Goal: Navigation & Orientation: Find specific page/section

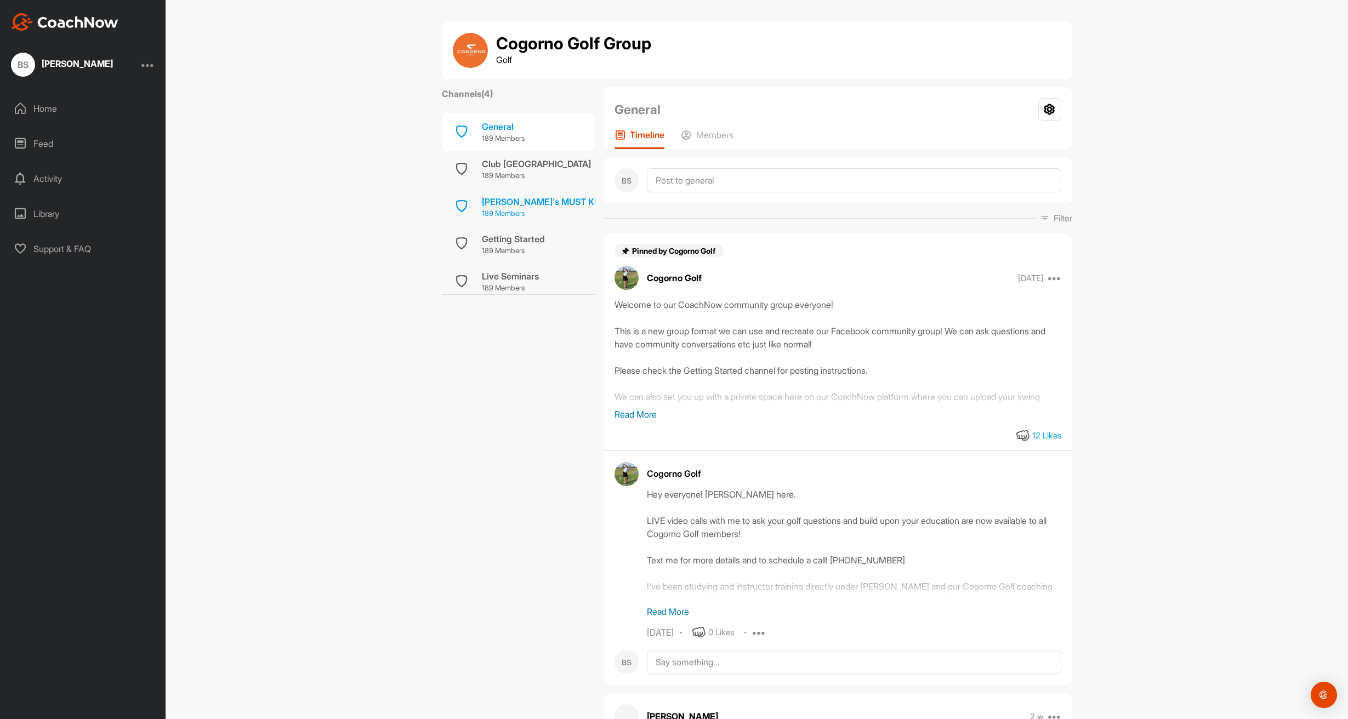
click at [529, 199] on div "[PERSON_NAME]'s MUST KNOWS" at bounding box center [552, 201] width 140 height 13
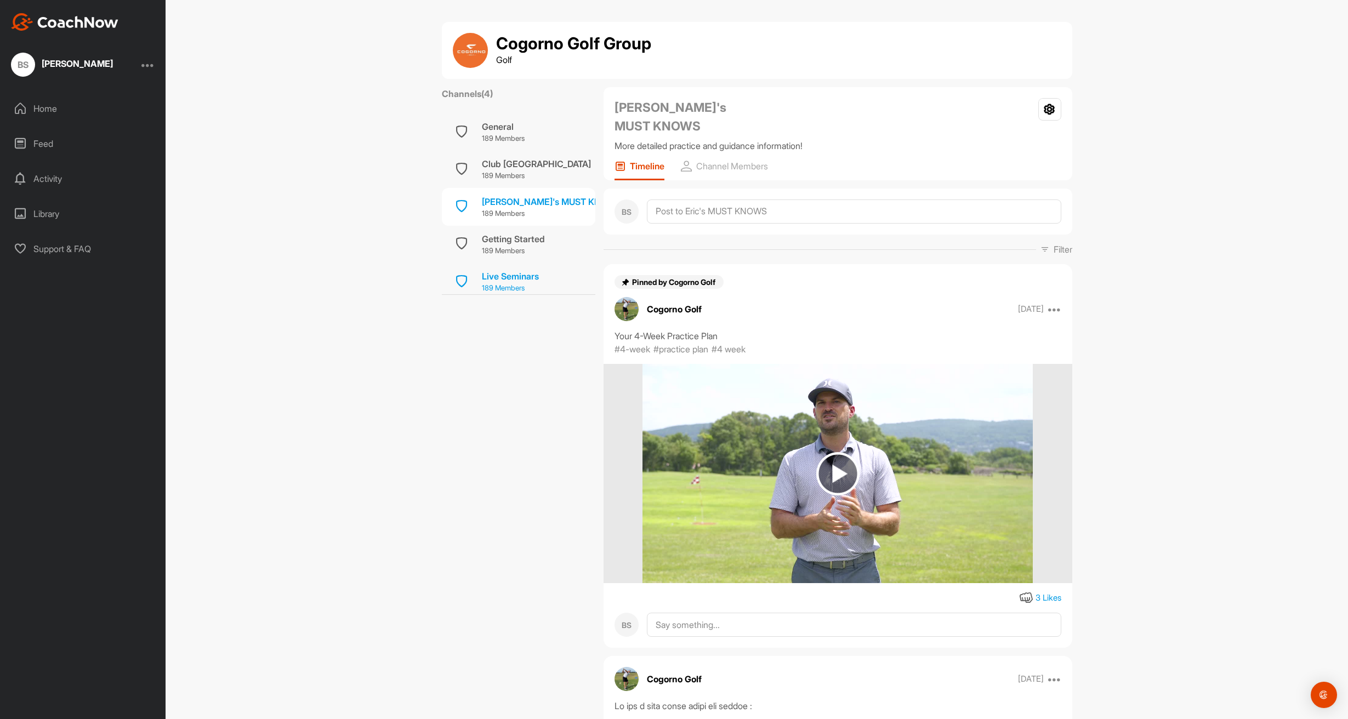
click at [510, 276] on div "Live Seminars" at bounding box center [510, 276] width 57 height 13
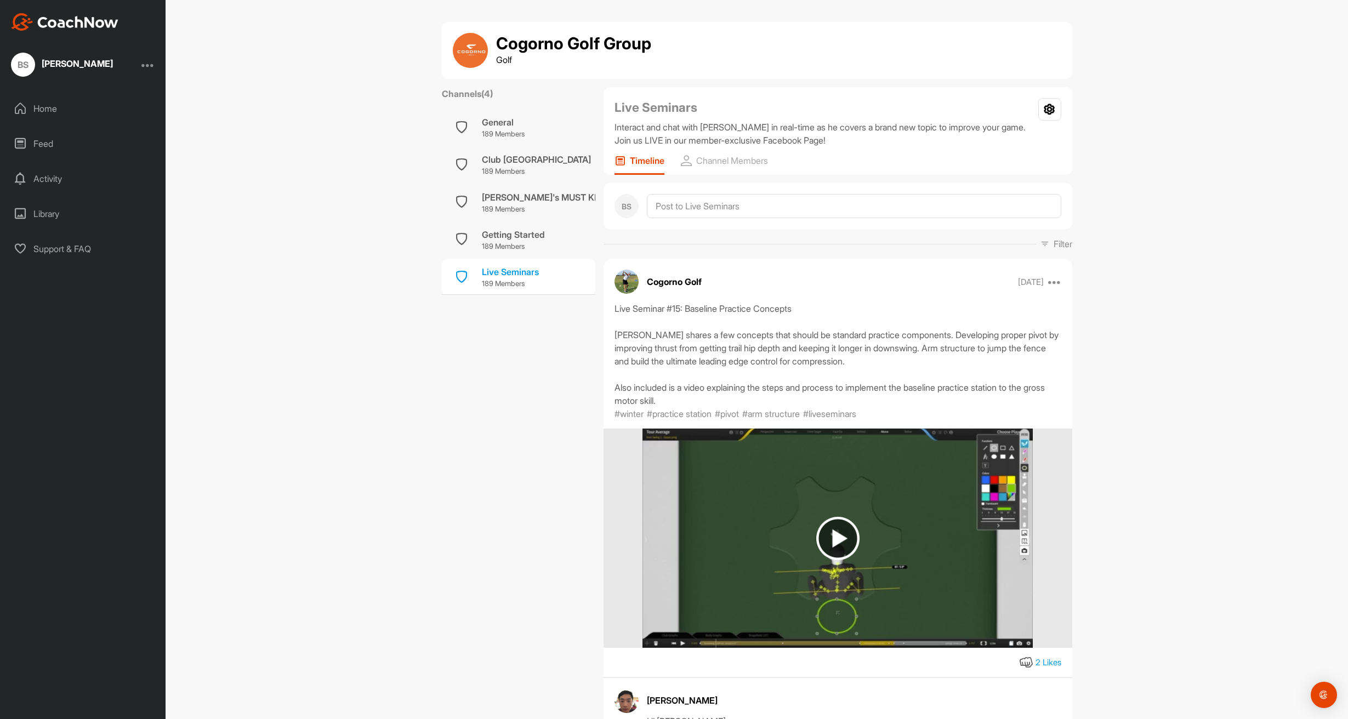
click at [48, 109] on div "Home" at bounding box center [83, 108] width 155 height 27
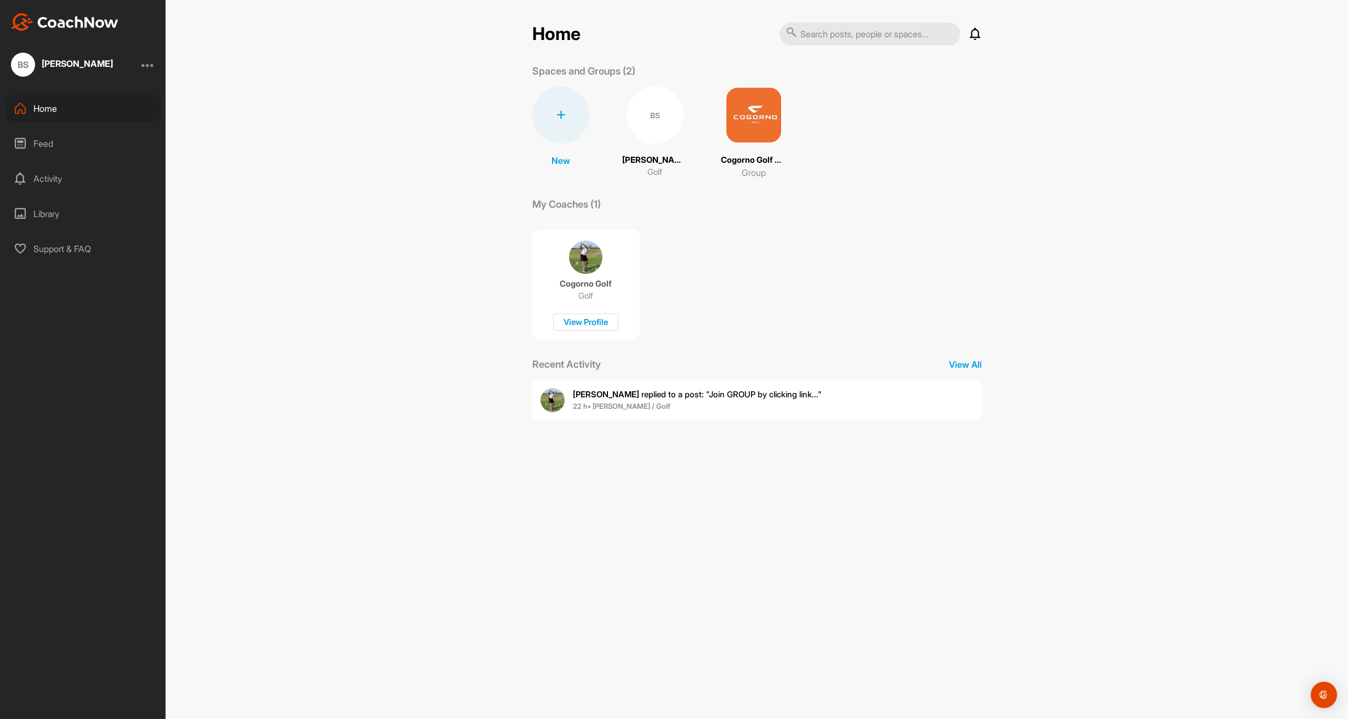
click at [650, 123] on div "BS" at bounding box center [655, 115] width 57 height 57
